Goal: Navigation & Orientation: Find specific page/section

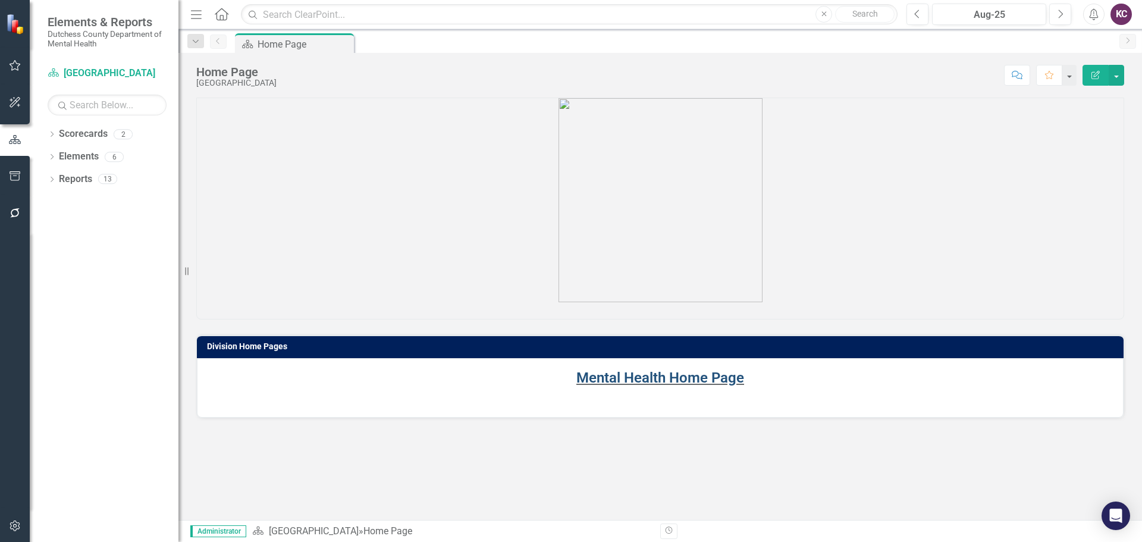
click at [658, 376] on link "Mental Health Home Page" at bounding box center [660, 377] width 168 height 17
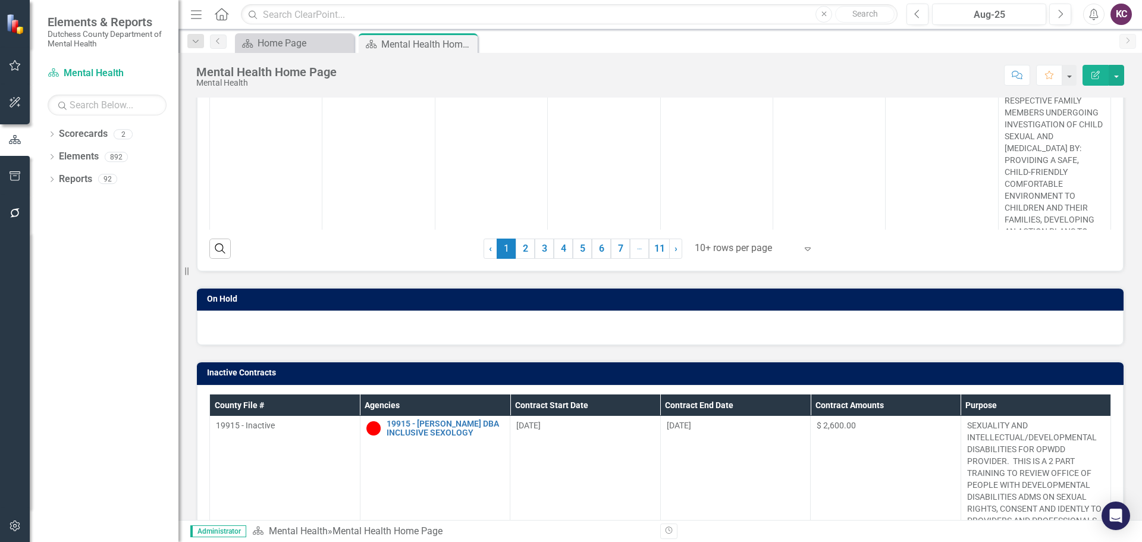
scroll to position [189, 0]
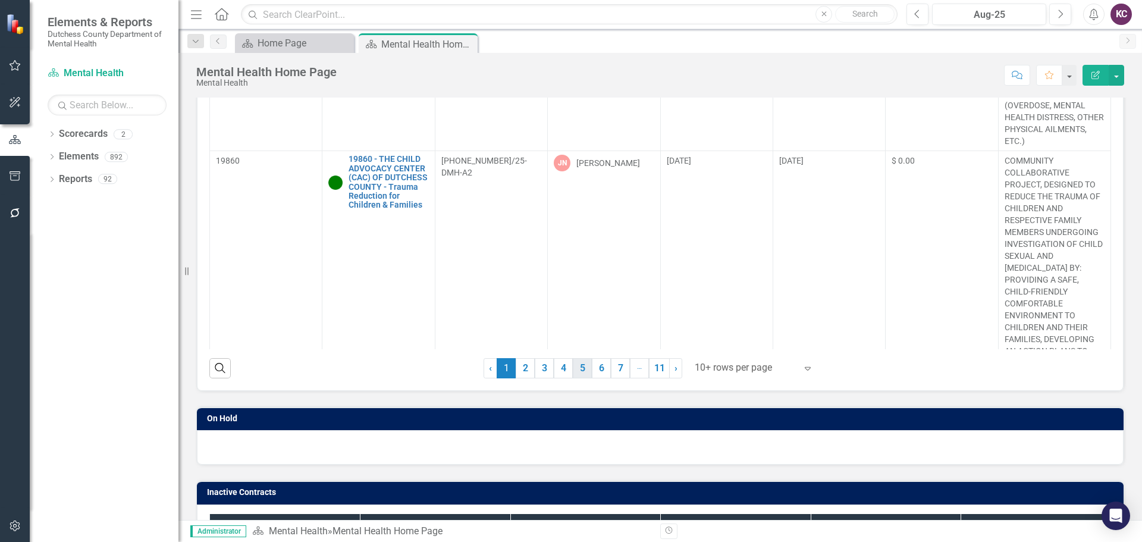
click at [577, 370] on link "5" at bounding box center [582, 368] width 19 height 20
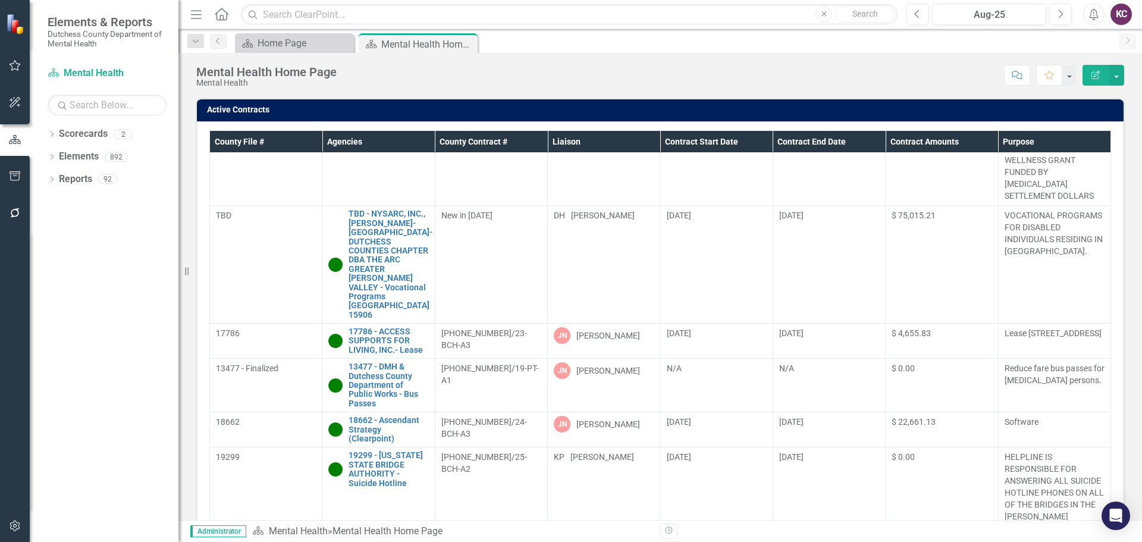
scroll to position [161, 0]
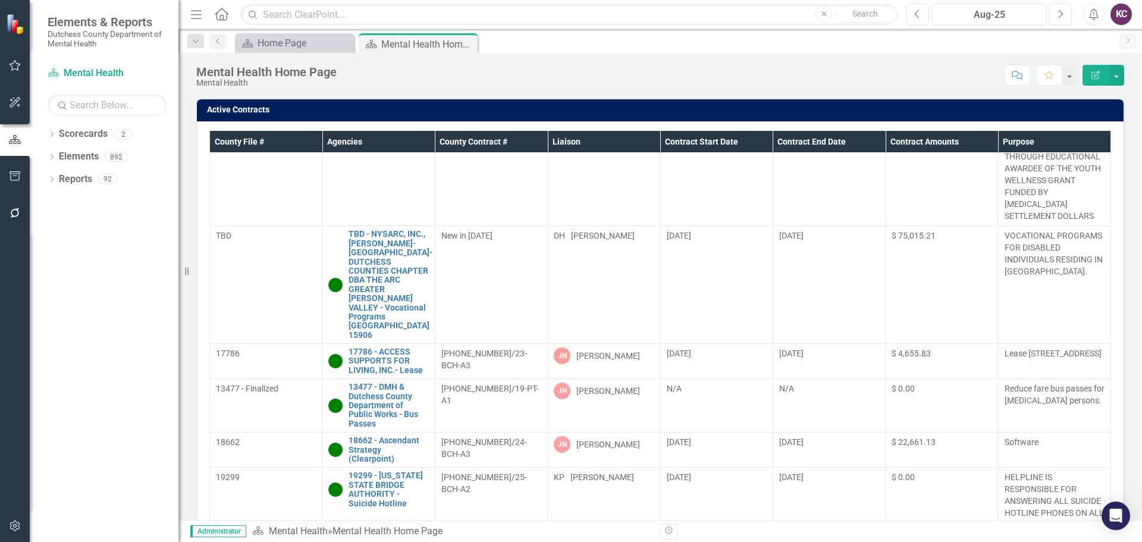
drag, startPoint x: 189, startPoint y: 271, endPoint x: 146, endPoint y: 278, distance: 43.5
click at [146, 278] on div "Elements & Reports Dutchess County Department of Mental Health Scorecard Mental…" at bounding box center [89, 271] width 178 height 542
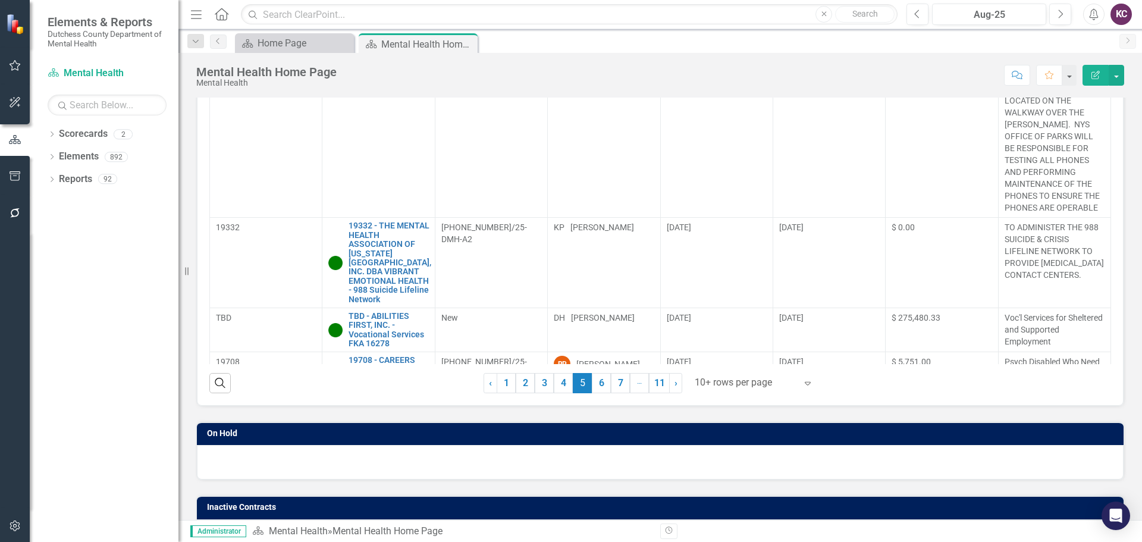
scroll to position [178, 0]
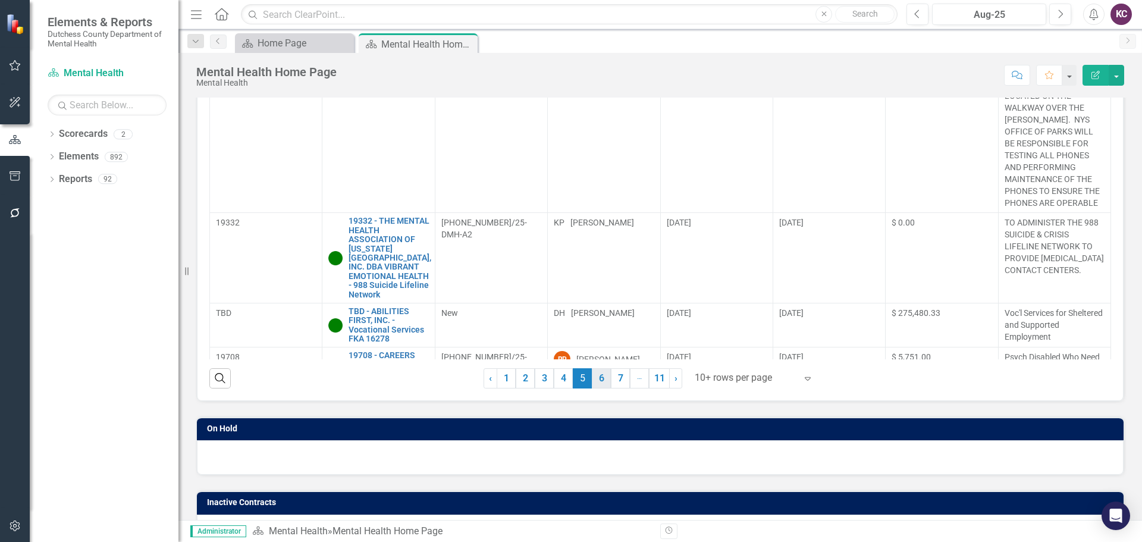
click at [594, 387] on link "6" at bounding box center [601, 378] width 19 height 20
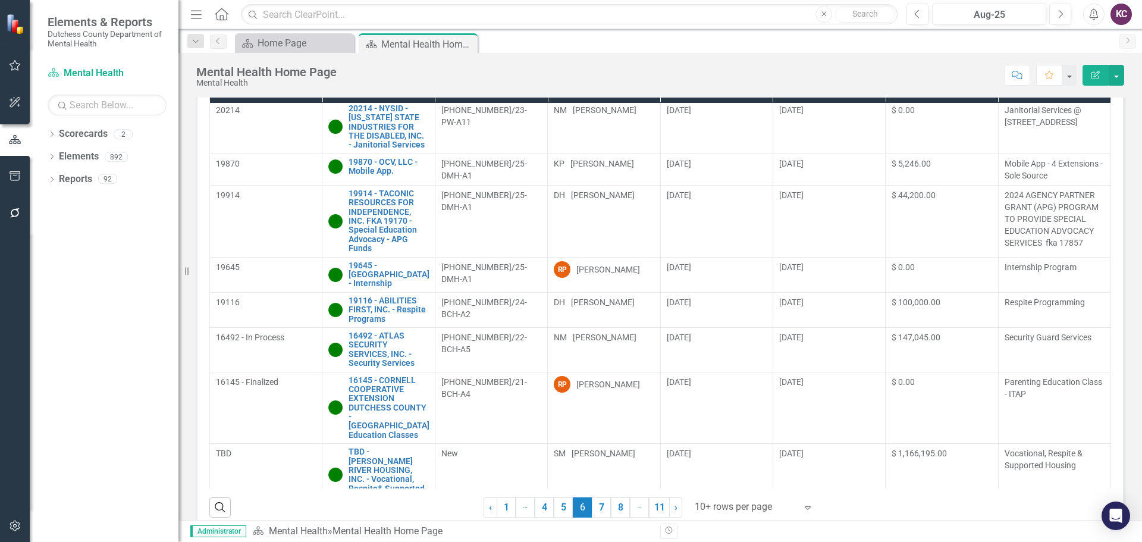
scroll to position [52, 0]
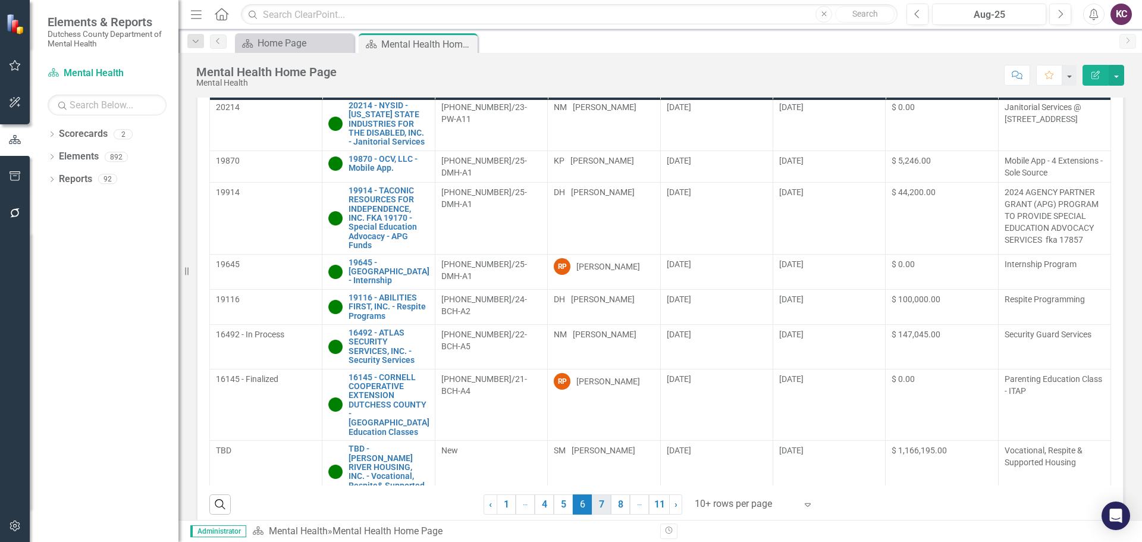
click at [595, 507] on link "7" at bounding box center [601, 504] width 19 height 20
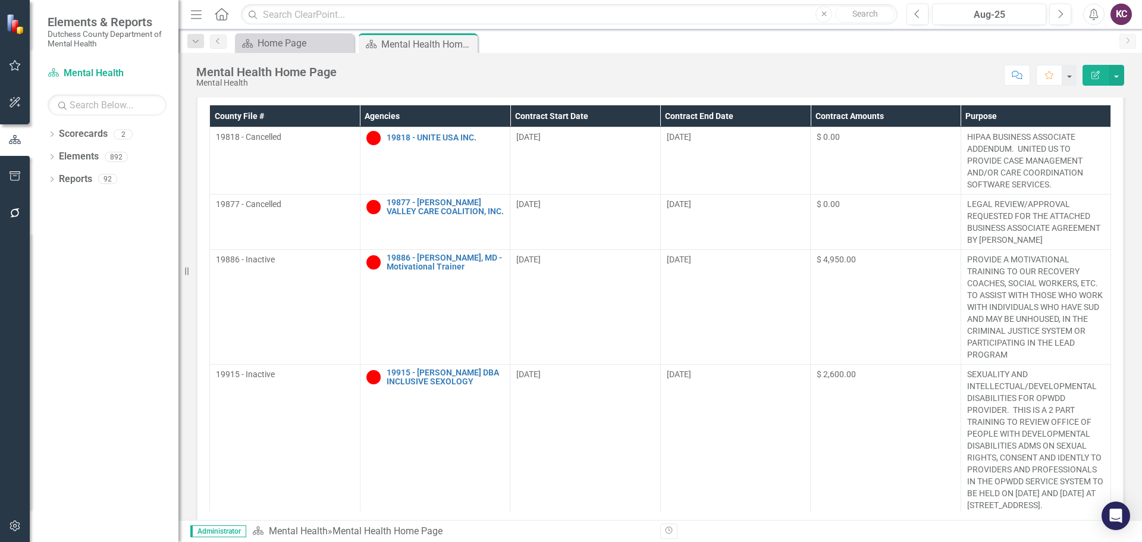
scroll to position [181, 0]
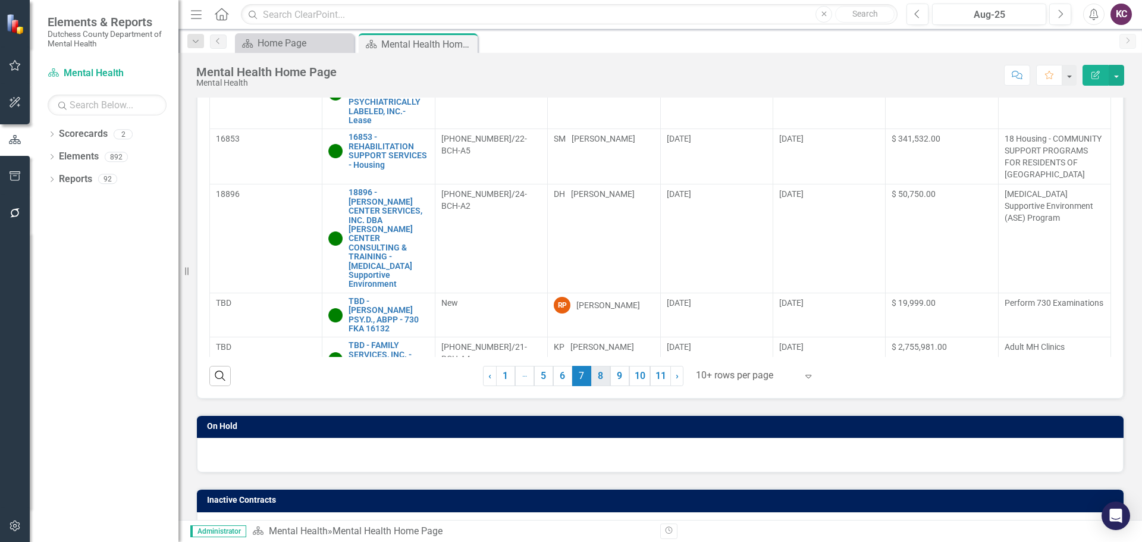
click at [596, 381] on link "8" at bounding box center [600, 376] width 19 height 20
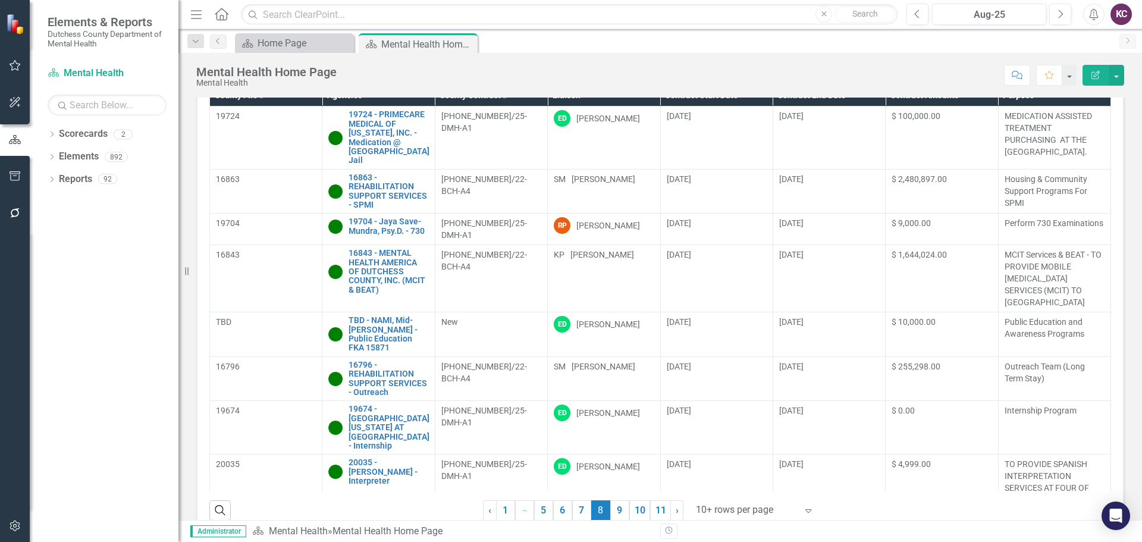
scroll to position [51, 0]
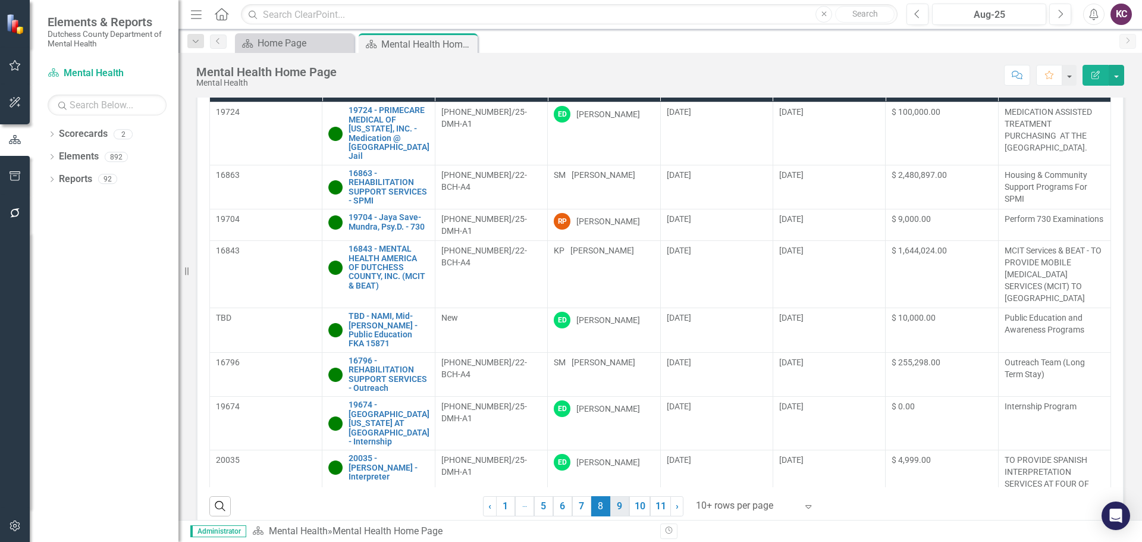
click at [623, 502] on link "9" at bounding box center [619, 506] width 19 height 20
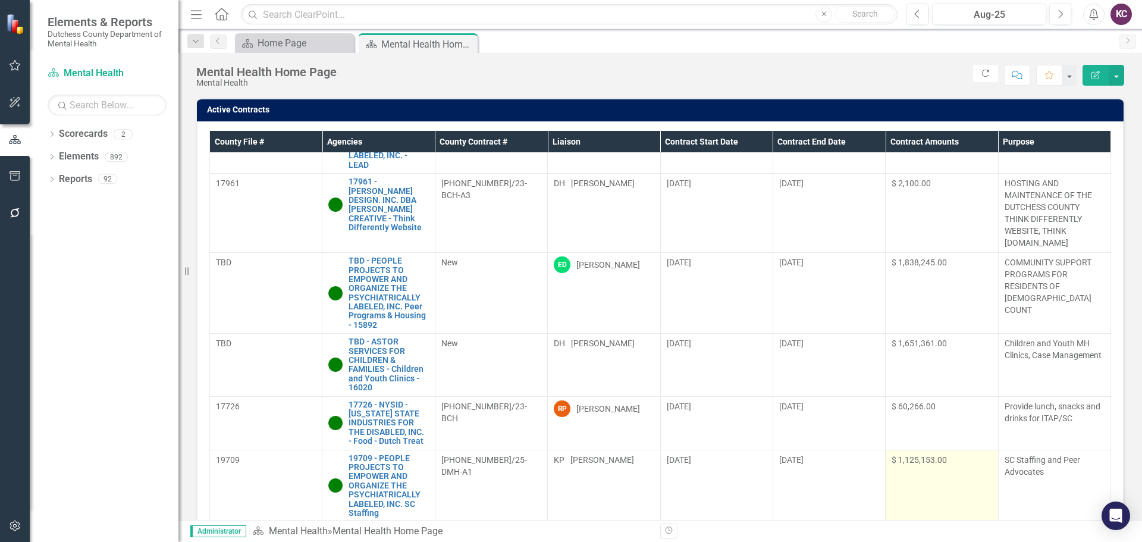
scroll to position [253, 0]
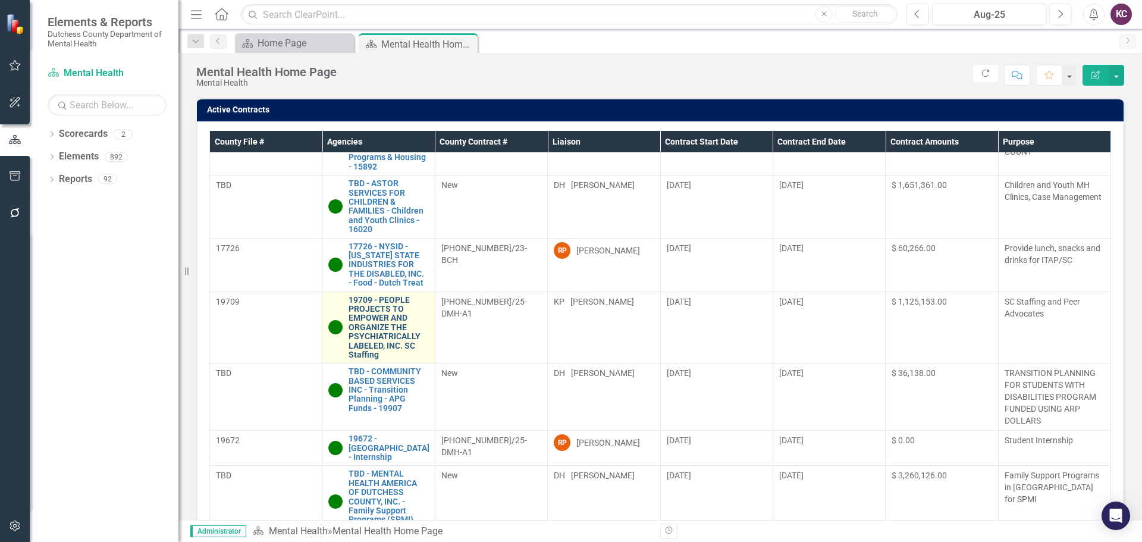
click at [382, 329] on link "19709 - PEOPLE PROJECTS TO EMPOWER AND ORGANIZE THE PSYCHIATRICALLY LABELED, IN…" at bounding box center [389, 328] width 80 height 64
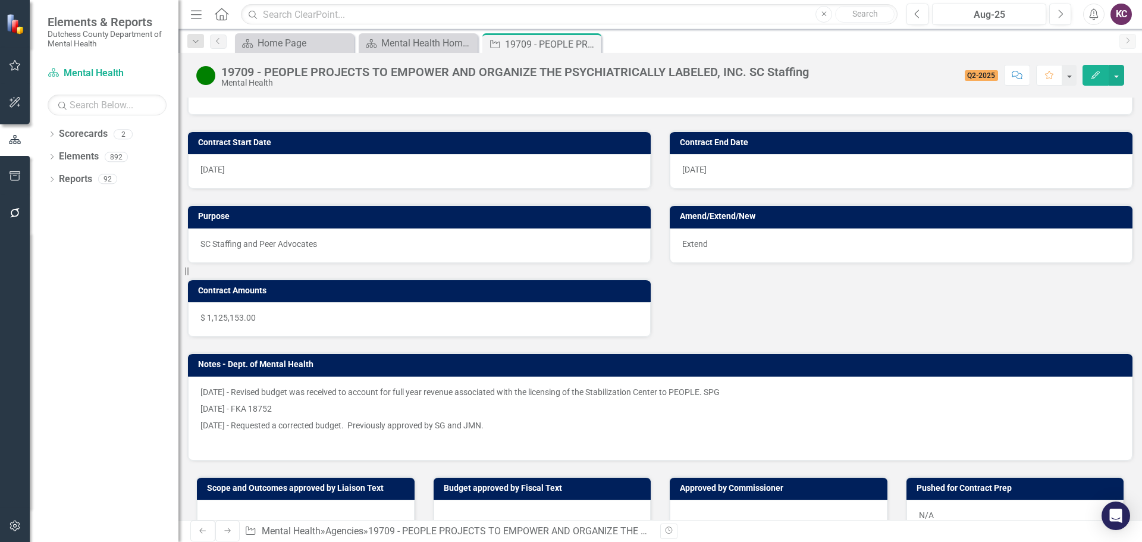
scroll to position [747, 0]
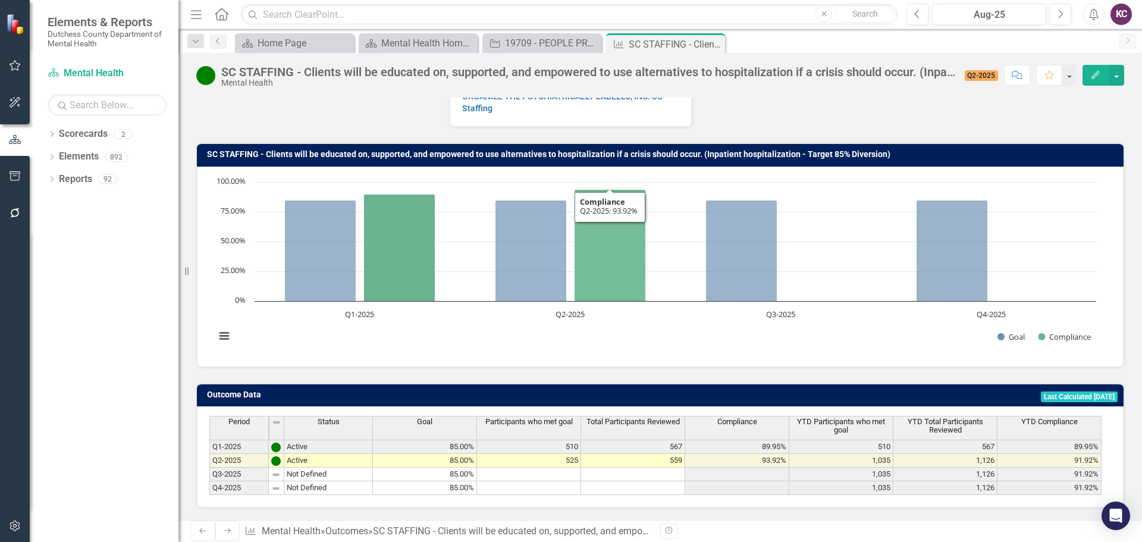
scroll to position [94, 0]
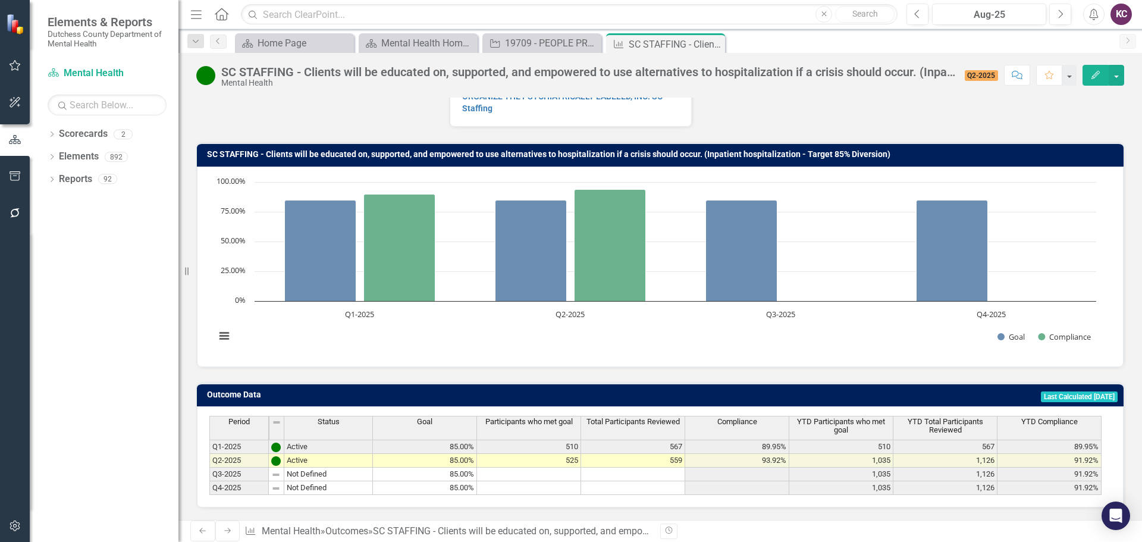
click at [948, 309] on div "Chart Bar chart with 2 data series. SC STAFFING - Clients will be educated on, …" at bounding box center [660, 267] width 927 height 200
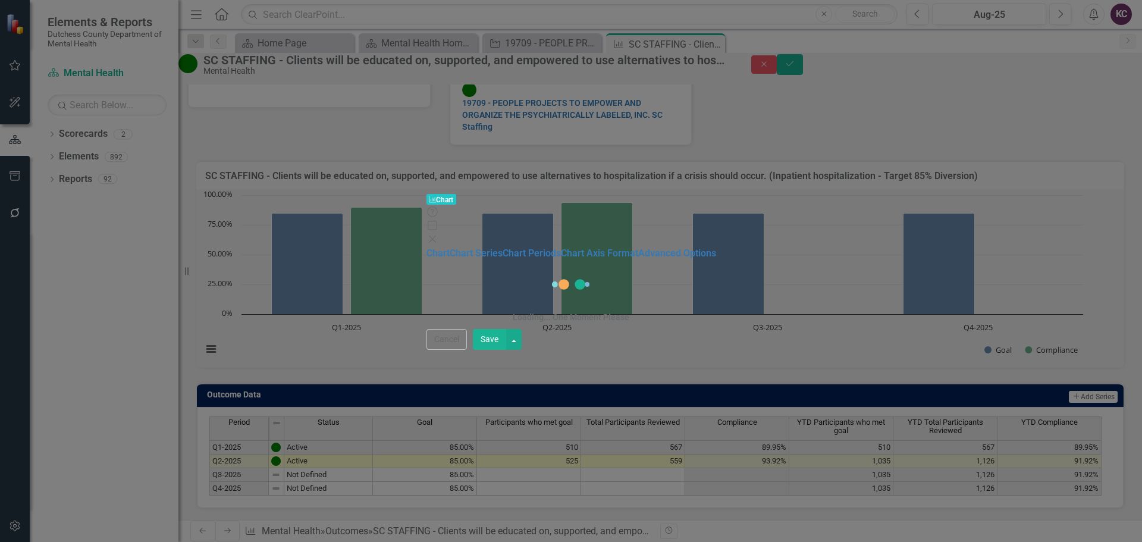
click at [948, 309] on body "Elements & Reports Dutchess County Department of Mental Health Scorecard Mental…" at bounding box center [571, 271] width 1142 height 542
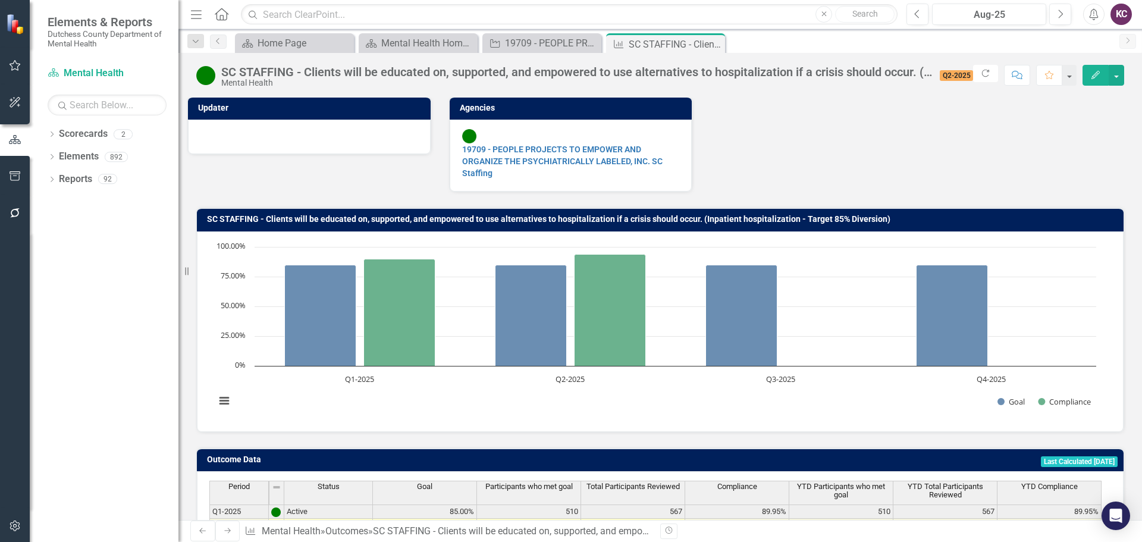
scroll to position [0, 0]
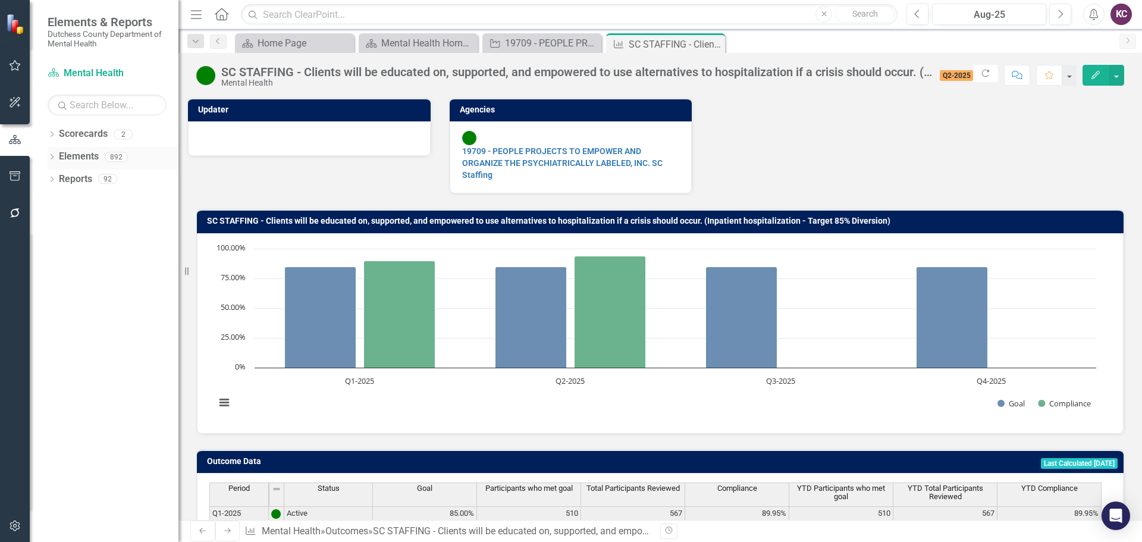
click at [51, 162] on div "Dropdown" at bounding box center [52, 158] width 8 height 10
click at [100, 224] on link "Outcome Outcomes" at bounding box center [76, 225] width 59 height 14
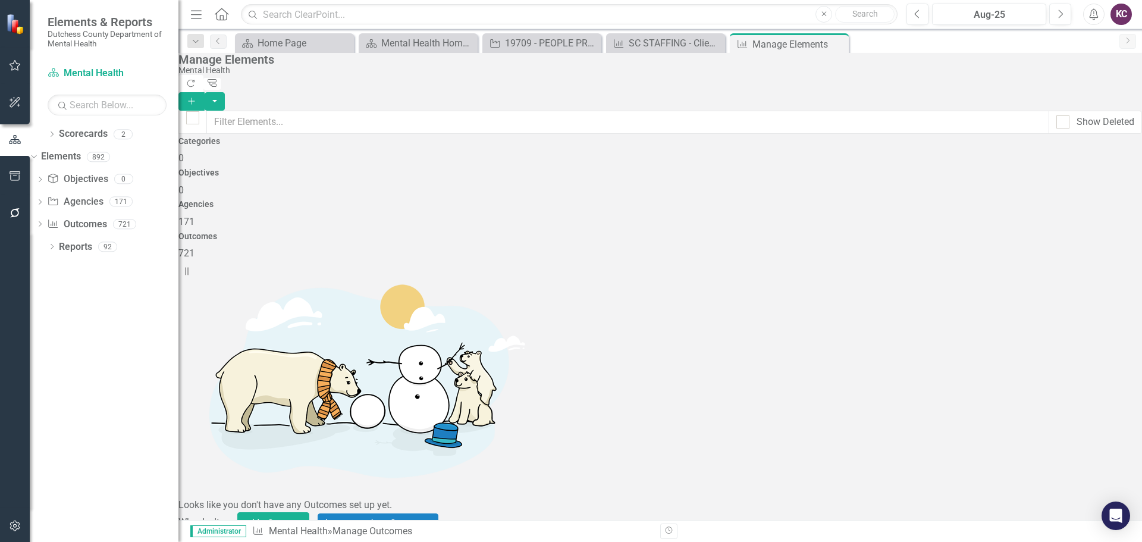
click at [691, 200] on div "Agencies 171" at bounding box center [660, 214] width 964 height 29
click at [237, 533] on button "Show All (Enable Sort)" at bounding box center [226, 543] width 97 height 21
drag, startPoint x: 179, startPoint y: 140, endPoint x: 536, endPoint y: 78, distance: 362.3
click at [117, 148] on div "Elements & Reports Dutchess County Department of Mental Health Scorecard Mental…" at bounding box center [89, 271] width 178 height 542
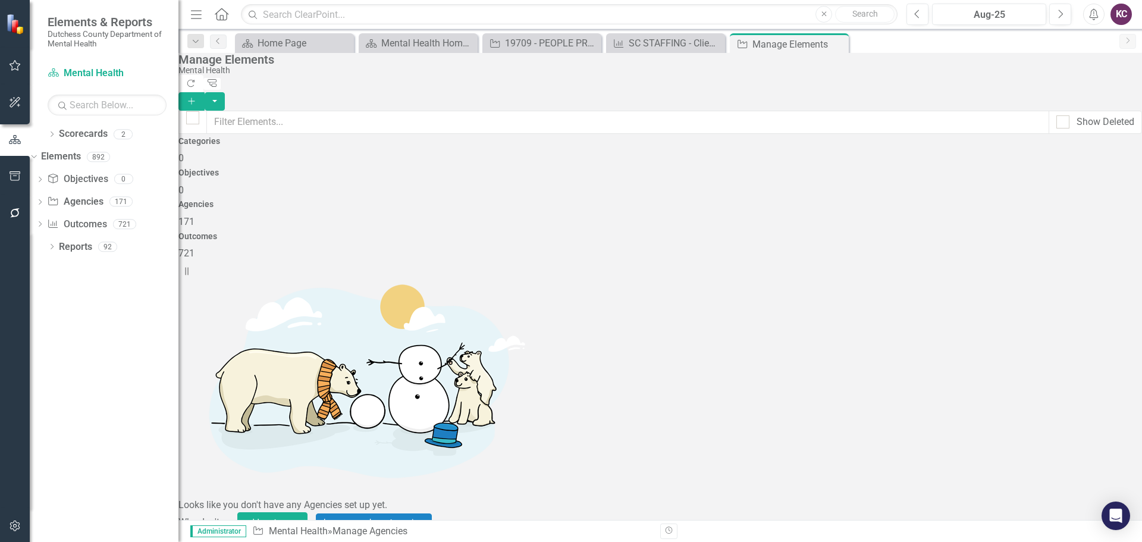
scroll to position [2201, 0]
click at [861, 66] on div "Manage Elements" at bounding box center [657, 59] width 958 height 13
click at [939, 62] on div "Manage Elements Mental Health Refresh Tree Explorer Add" at bounding box center [660, 82] width 964 height 58
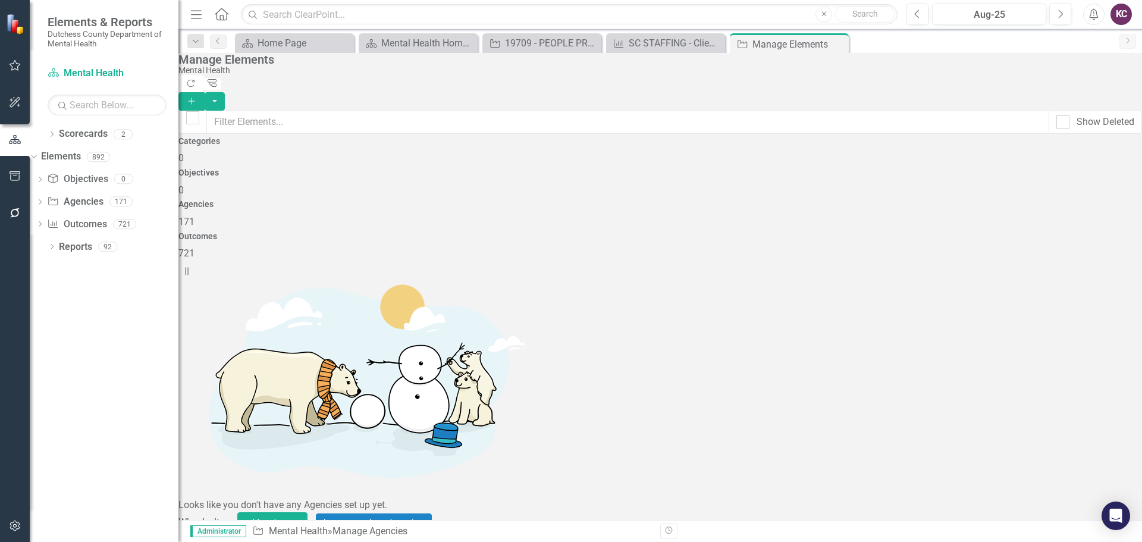
scroll to position [3009, 0]
